Goal: Task Accomplishment & Management: Use online tool/utility

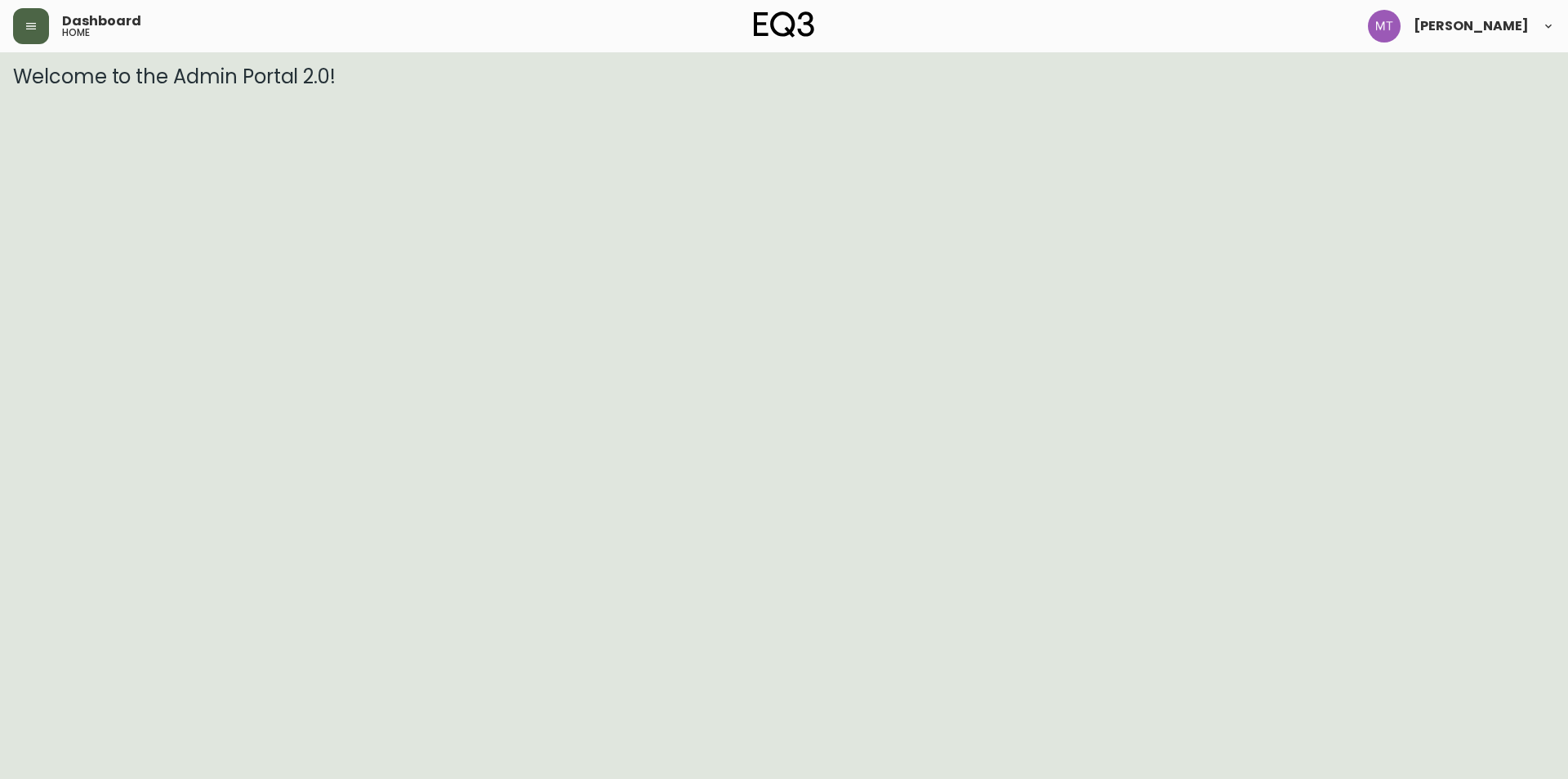
click at [35, 34] on button "button" at bounding box center [31, 26] width 36 height 36
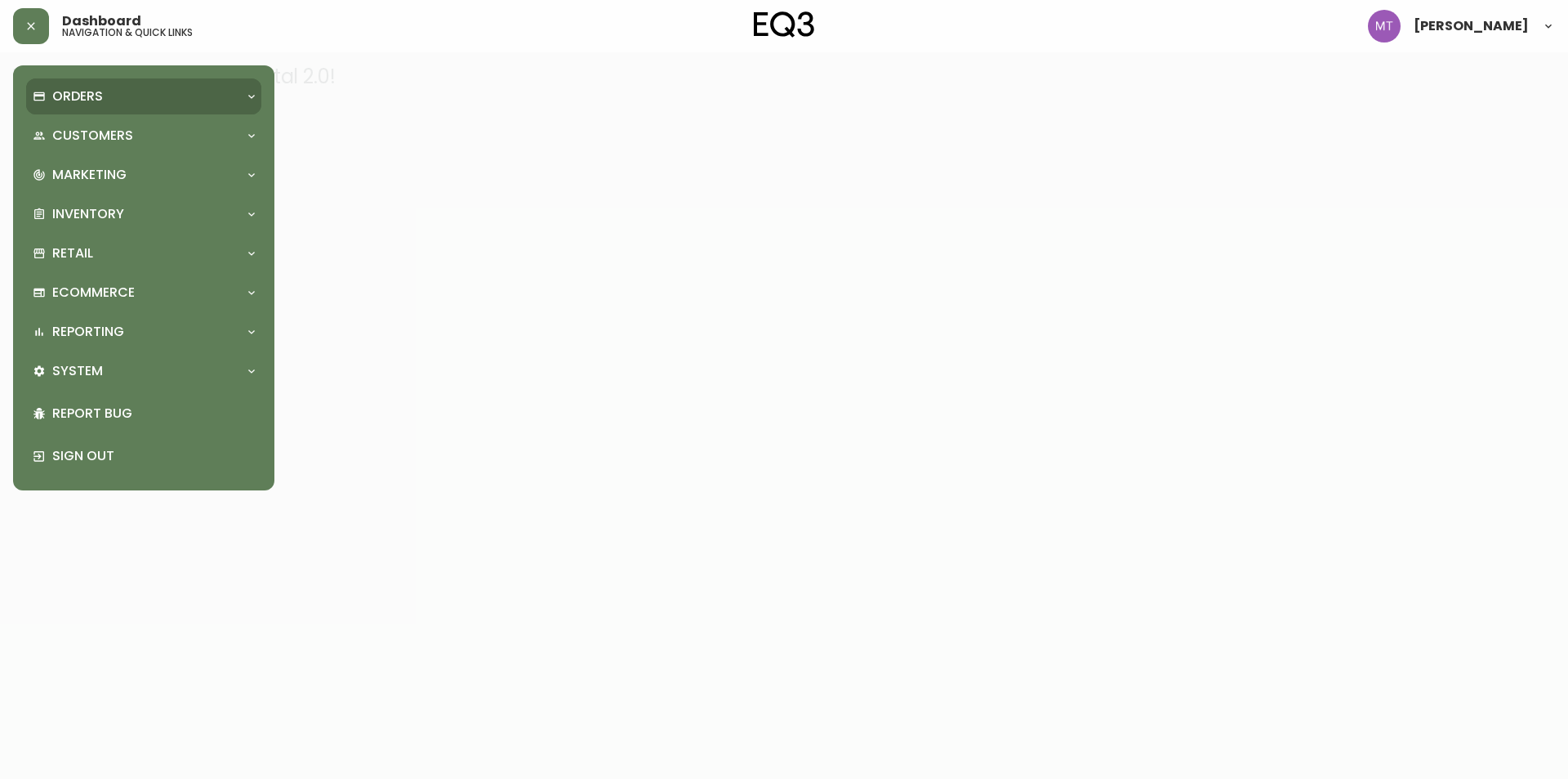
click at [102, 96] on p "Orders" at bounding box center [77, 96] width 50 height 18
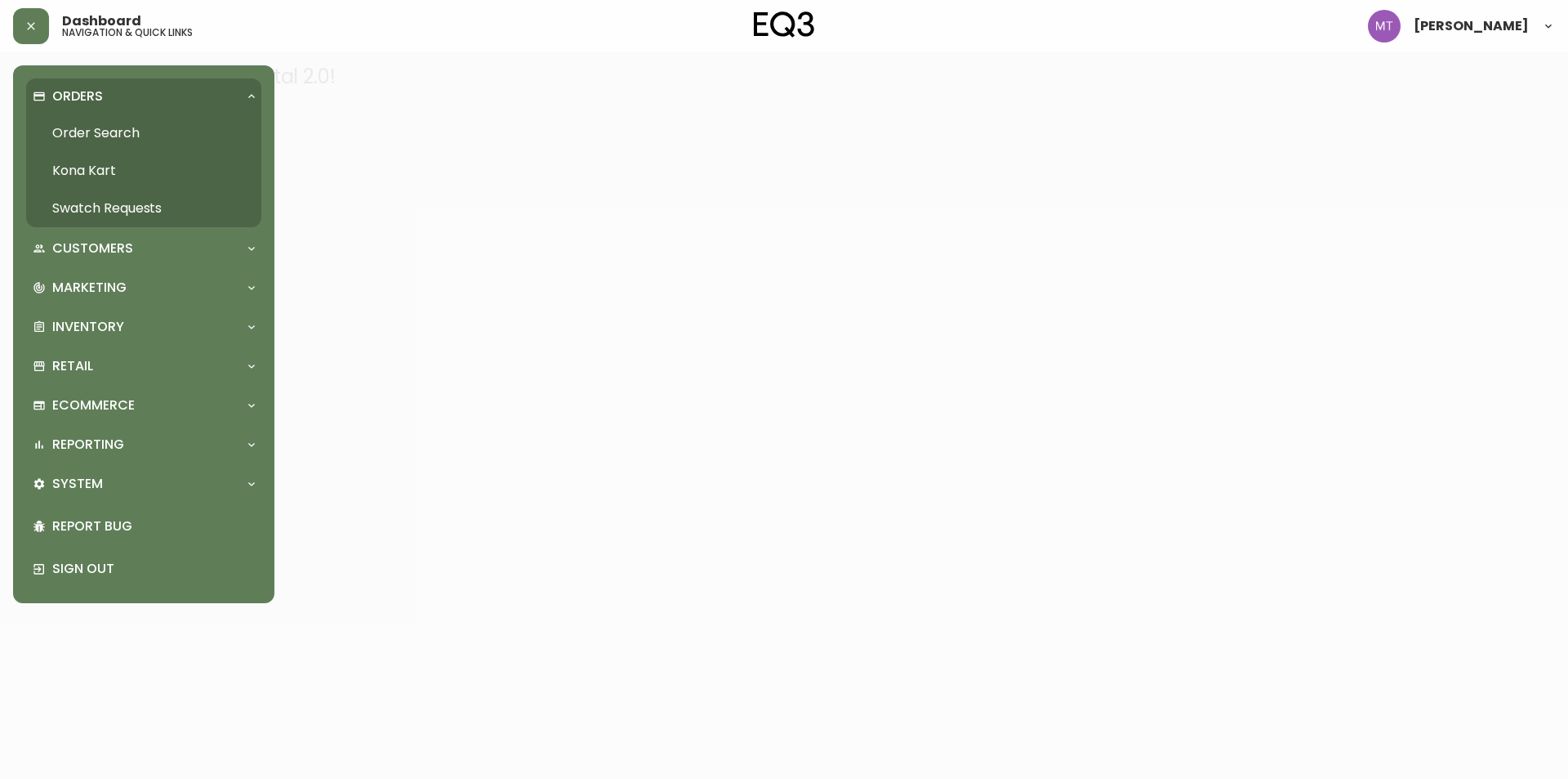
click at [111, 141] on link "Order Search" at bounding box center [143, 134] width 235 height 38
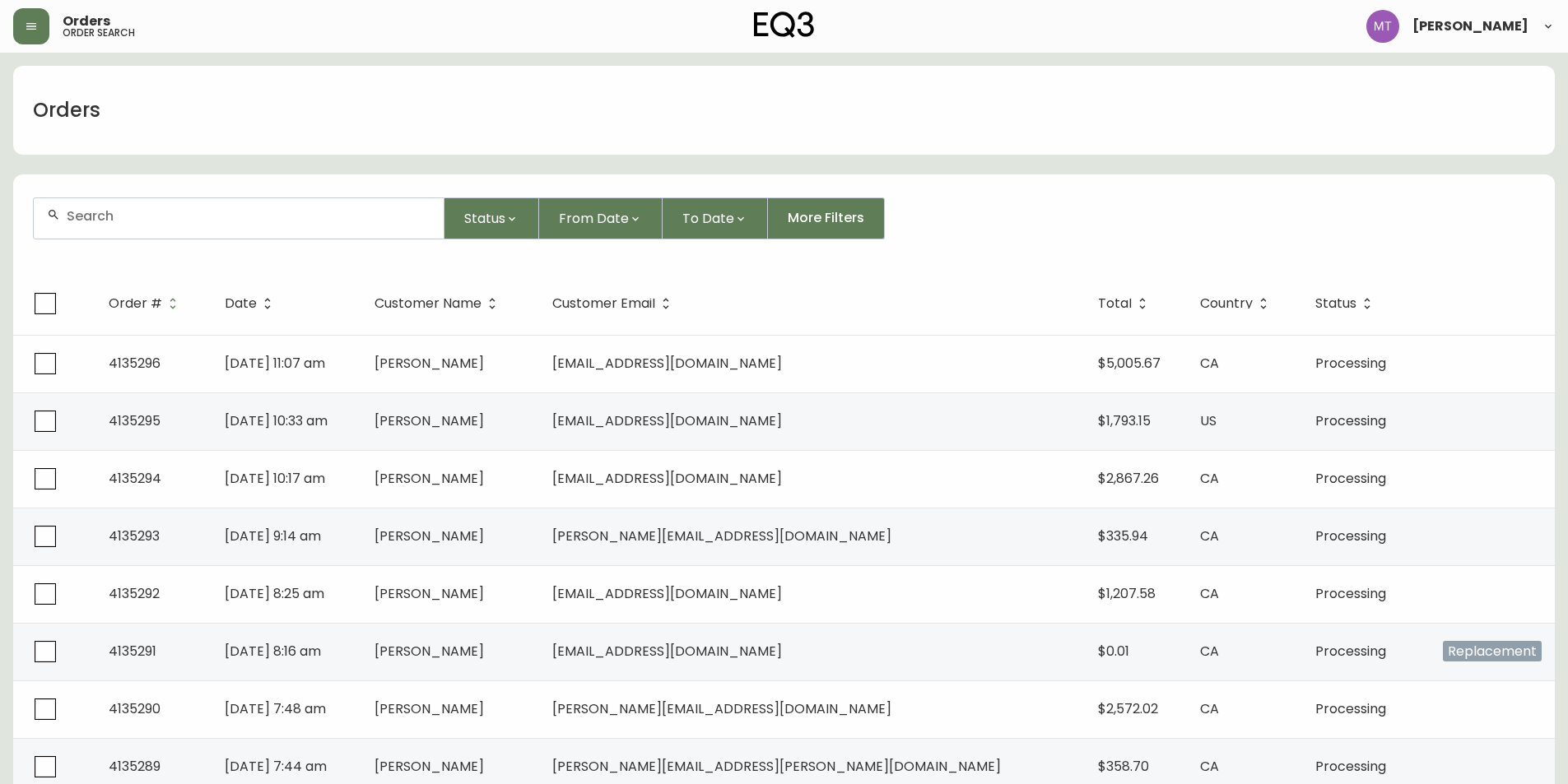
click at [182, 223] on input "text" at bounding box center [248, 216] width 364 height 16
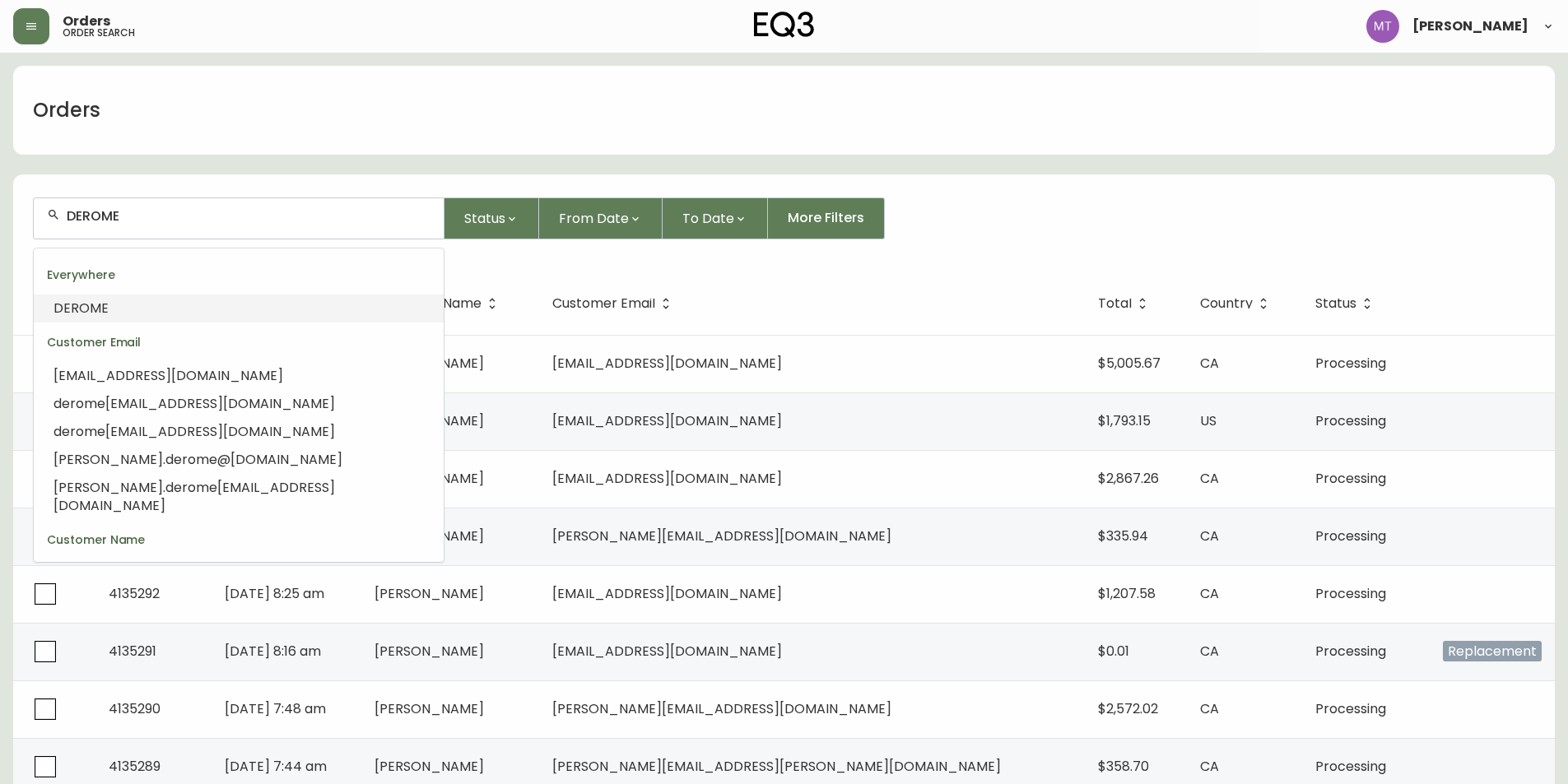
click at [156, 303] on li "DEROME" at bounding box center [238, 309] width 410 height 28
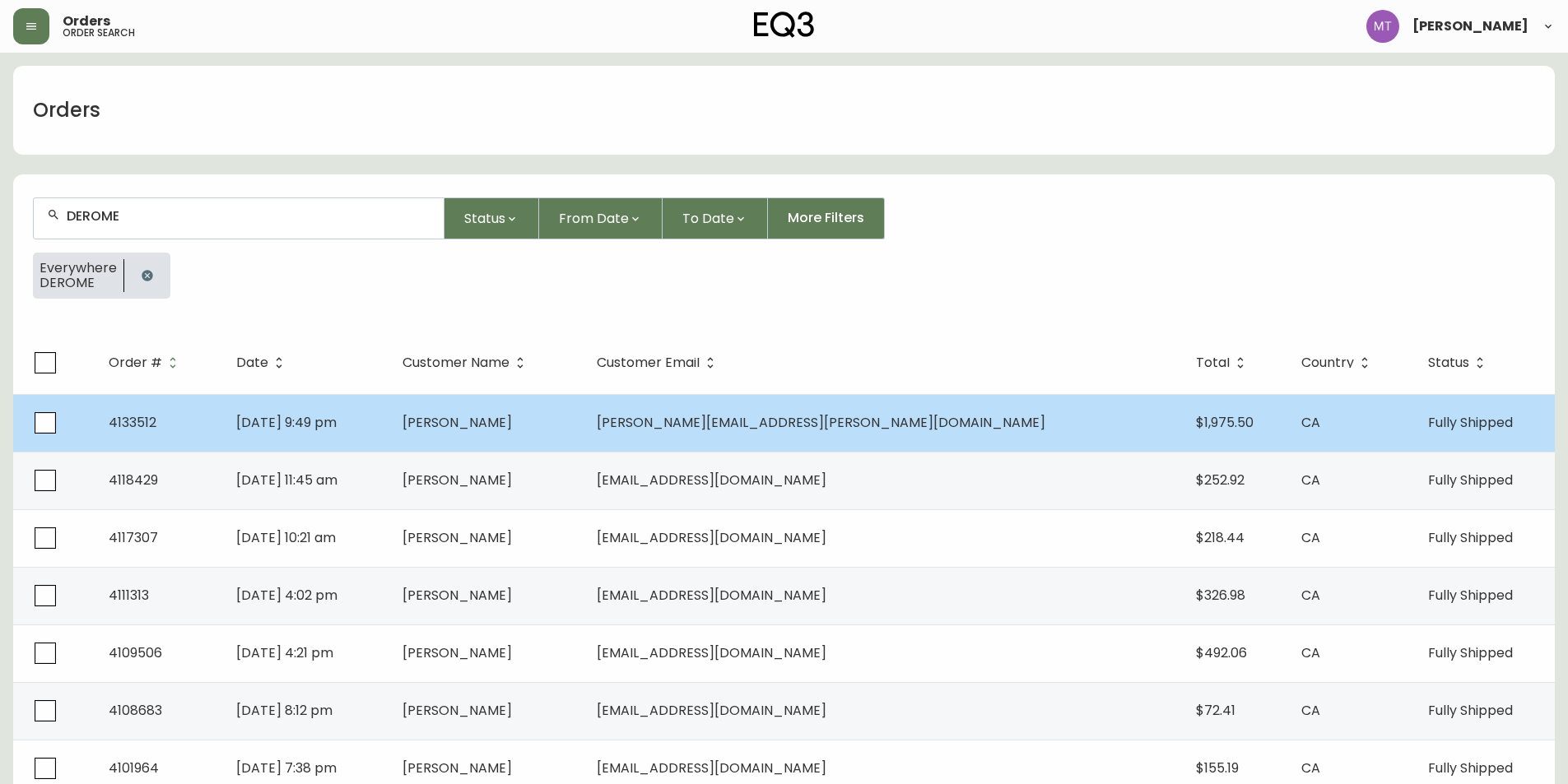
type input "DEROME"
click at [584, 428] on td "[PERSON_NAME]" at bounding box center [487, 423] width 195 height 58
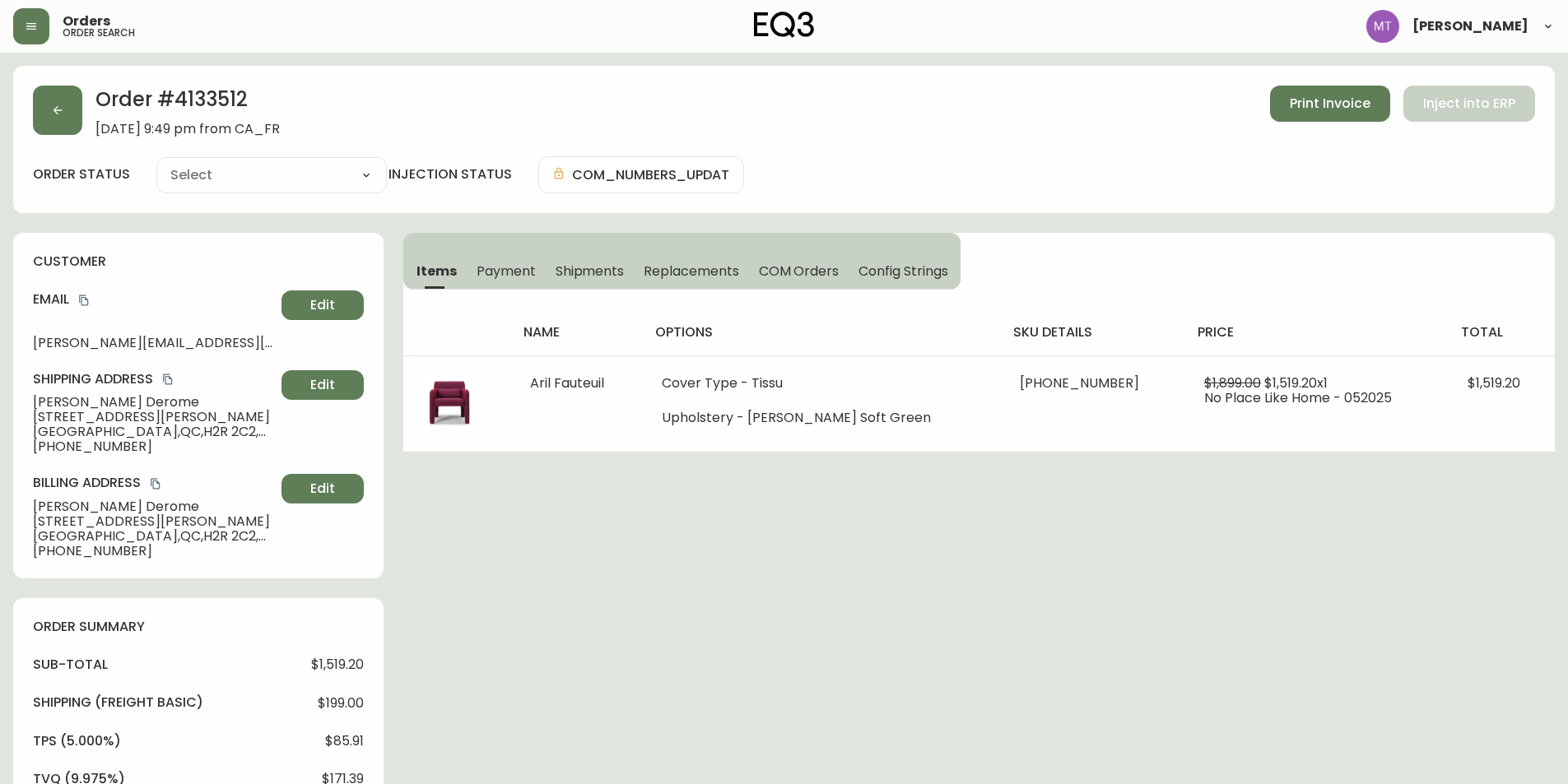
type input "Fully Shipped"
select select "FULLY_SHIPPED"
drag, startPoint x: 260, startPoint y: 98, endPoint x: 178, endPoint y: 97, distance: 82.0
click at [178, 97] on h2 "Order # 4133512" at bounding box center [187, 104] width 184 height 36
copy h2 "4133512"
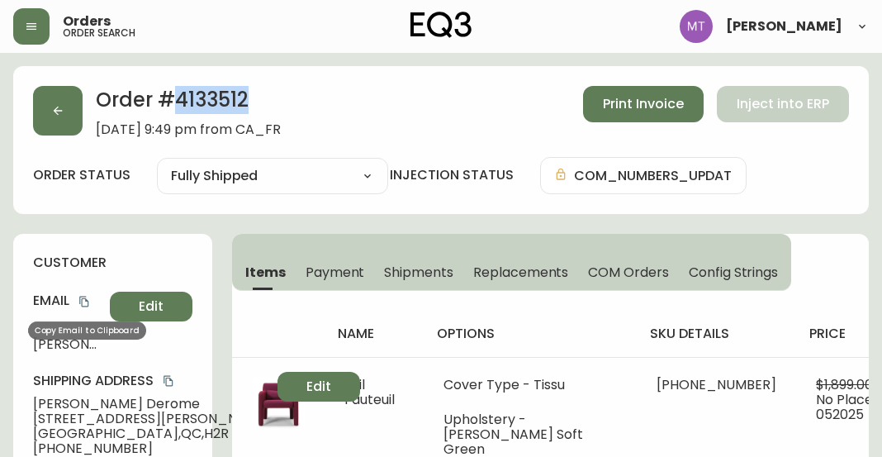
click at [80, 295] on button "copy" at bounding box center [84, 301] width 17 height 17
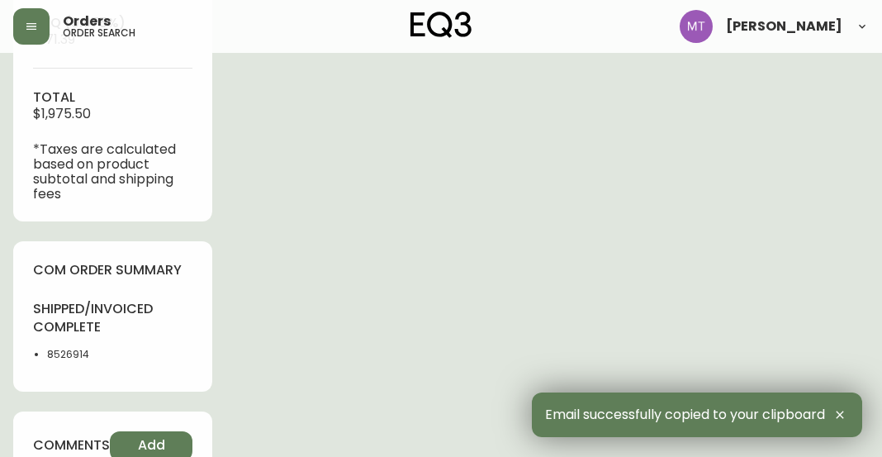
scroll to position [826, 0]
drag, startPoint x: 97, startPoint y: 384, endPoint x: 40, endPoint y: 383, distance: 57.8
click at [40, 361] on ul "8526914" at bounding box center [112, 353] width 159 height 15
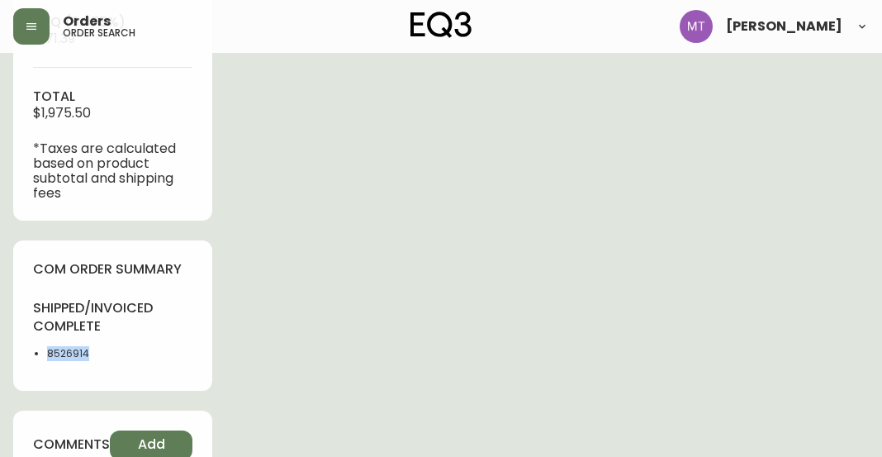
copy li "8526914"
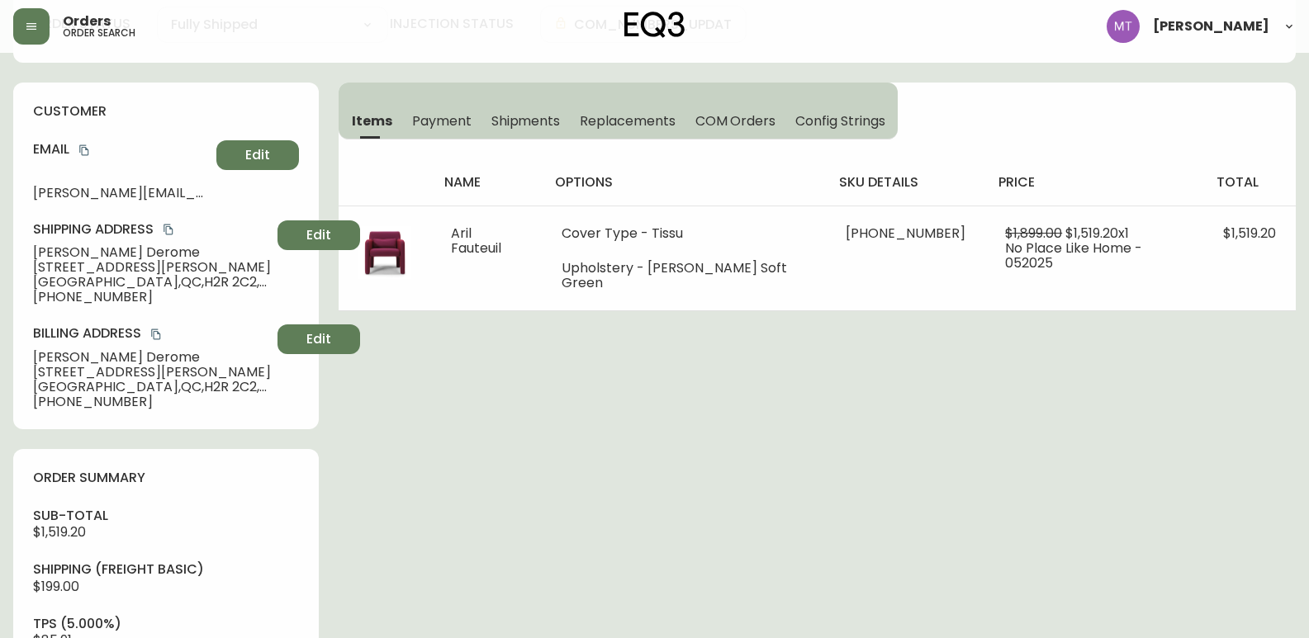
scroll to position [0, 0]
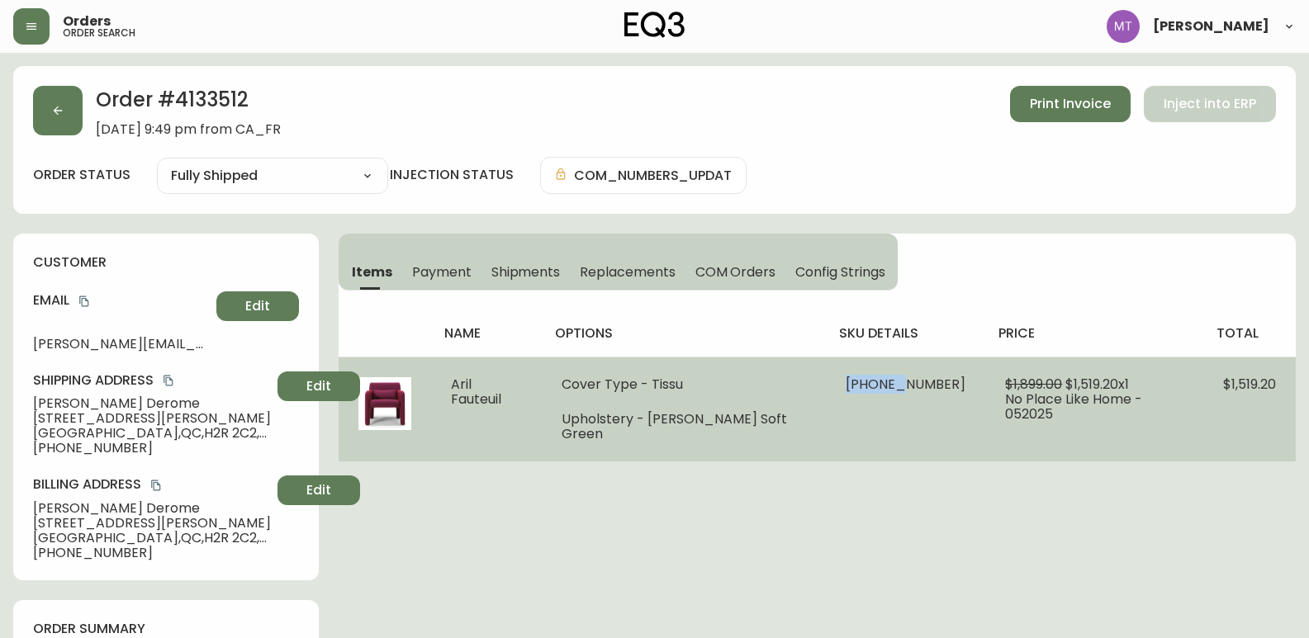
drag, startPoint x: 891, startPoint y: 384, endPoint x: 834, endPoint y: 375, distance: 57.7
click at [846, 375] on span "[PHONE_NUMBER]" at bounding box center [906, 384] width 120 height 19
drag, startPoint x: 893, startPoint y: 387, endPoint x: 830, endPoint y: 393, distance: 63.8
click at [830, 393] on td "[PHONE_NUMBER]" at bounding box center [905, 409] width 159 height 105
copy span "30239-02"
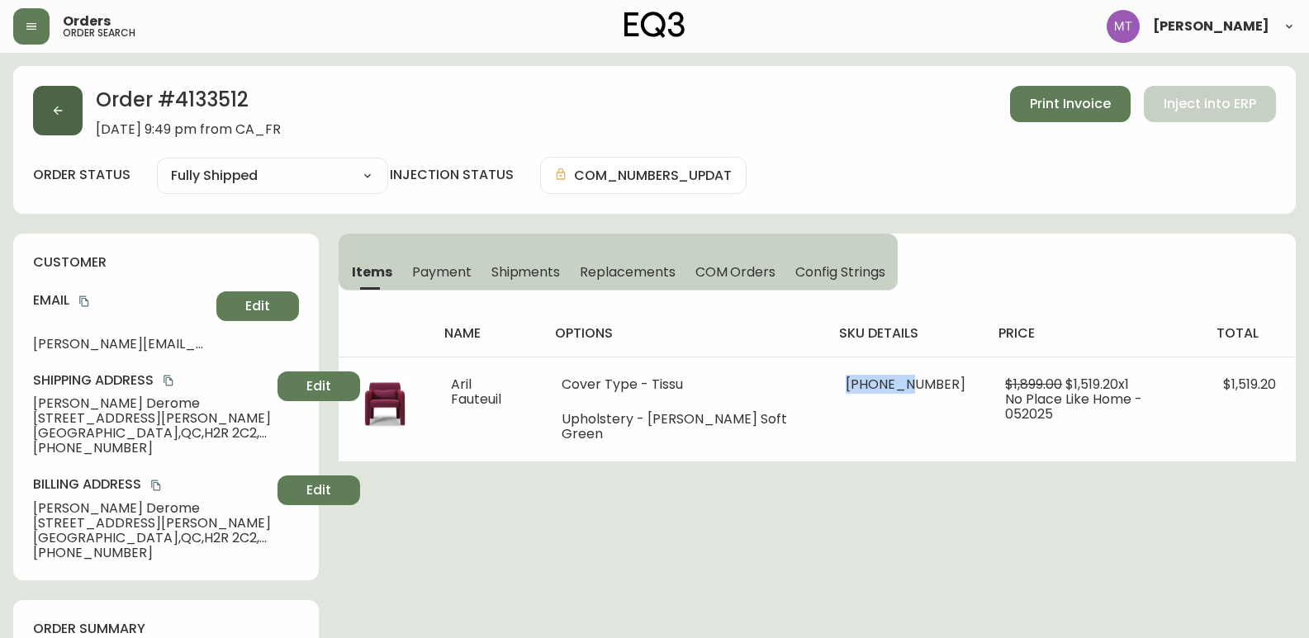
click at [59, 116] on icon "button" at bounding box center [57, 110] width 13 height 13
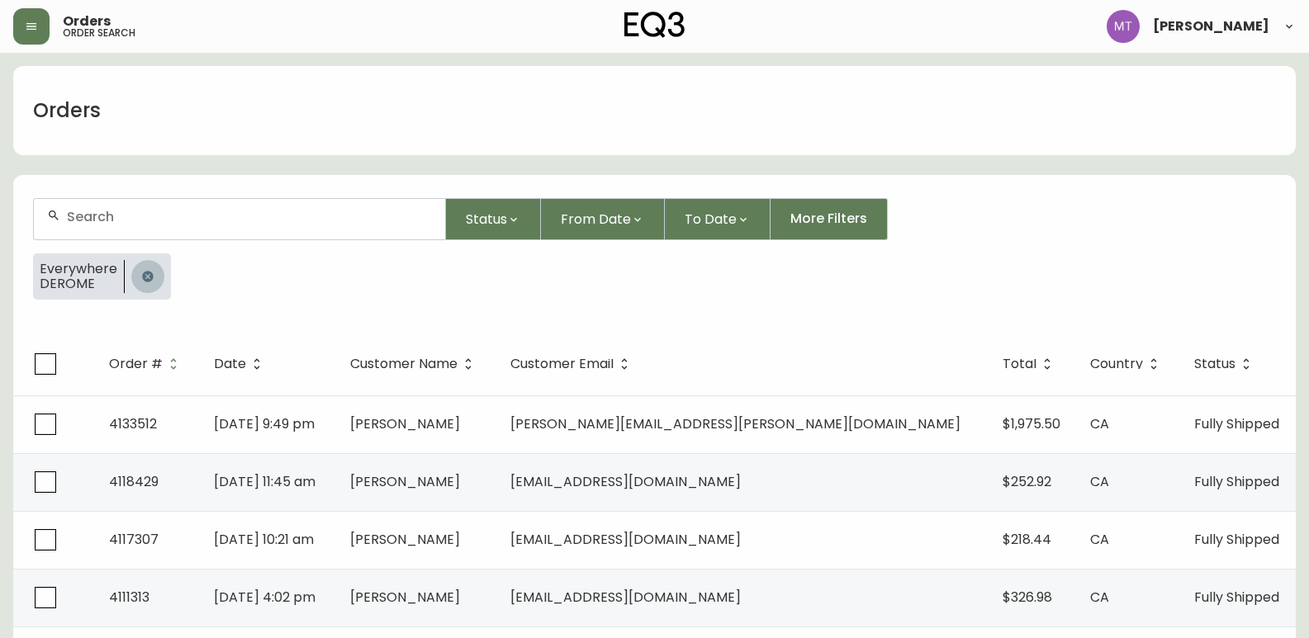
click at [142, 277] on icon "button" at bounding box center [147, 276] width 11 height 11
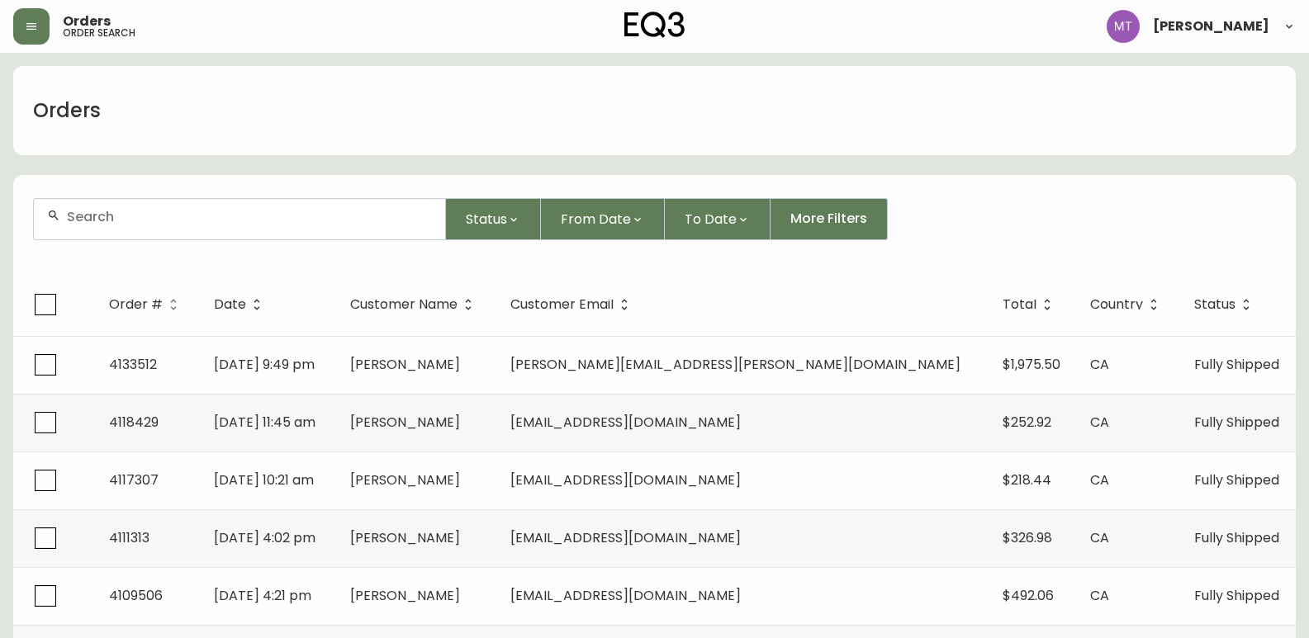
click at [137, 218] on input "text" at bounding box center [249, 217] width 365 height 16
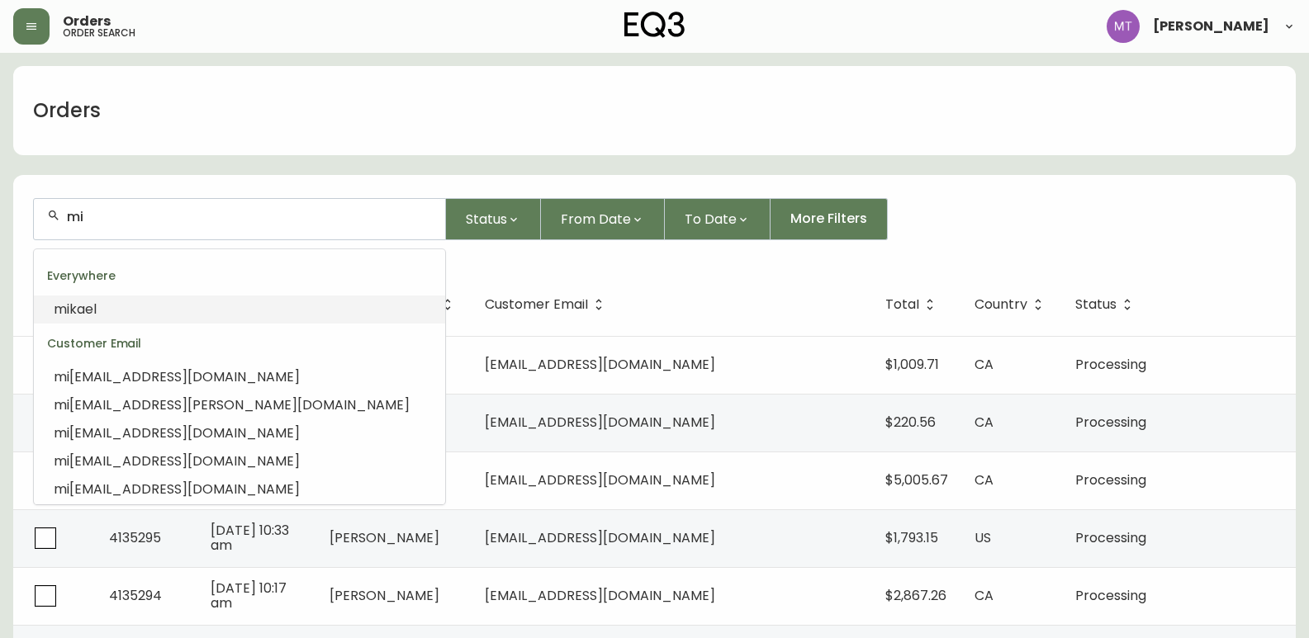
type input "m"
